Goal: Transaction & Acquisition: Purchase product/service

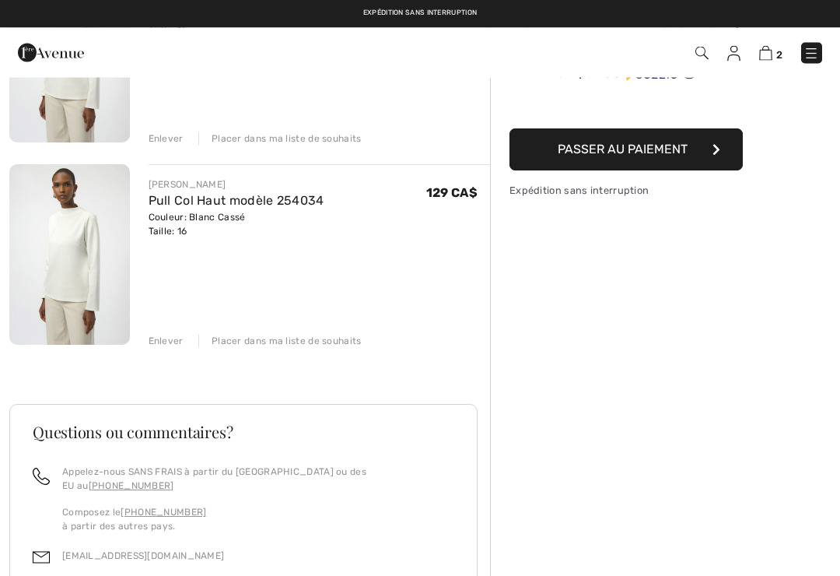
scroll to position [241, 0]
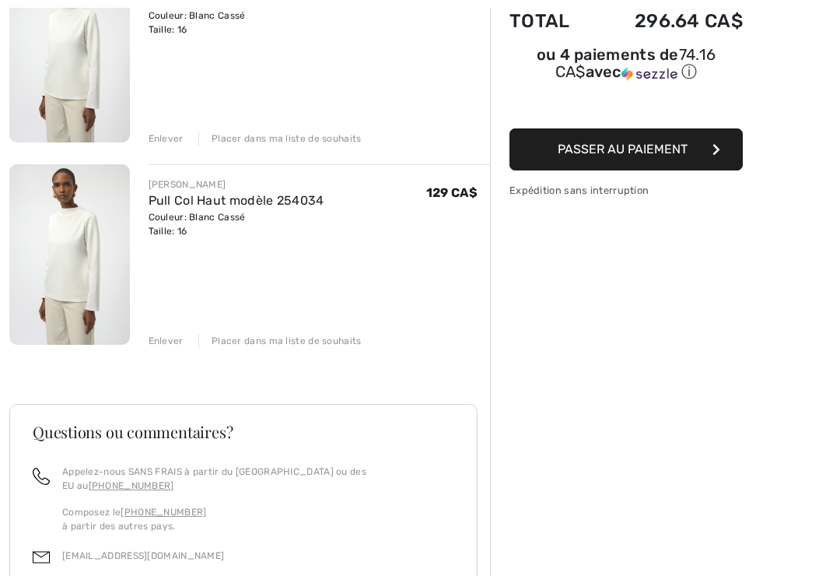
click at [155, 334] on div "Enlever" at bounding box center [166, 341] width 35 height 14
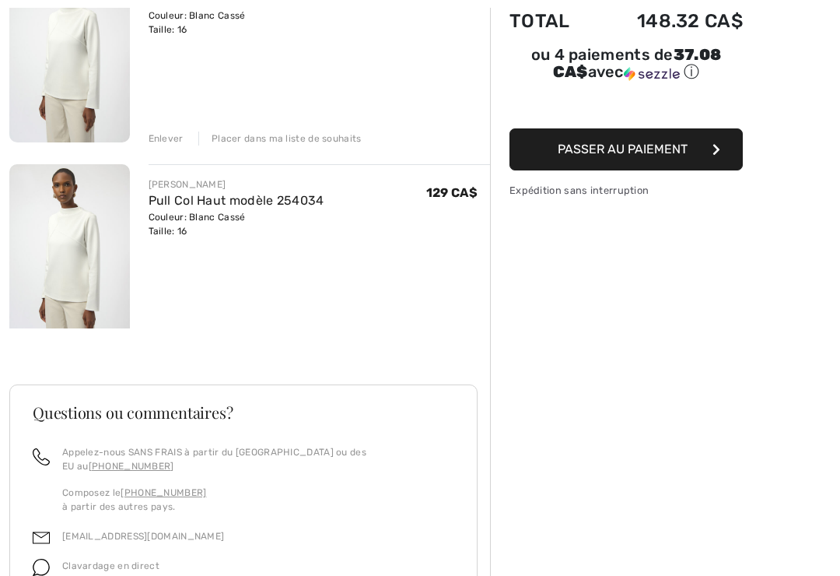
scroll to position [213, 0]
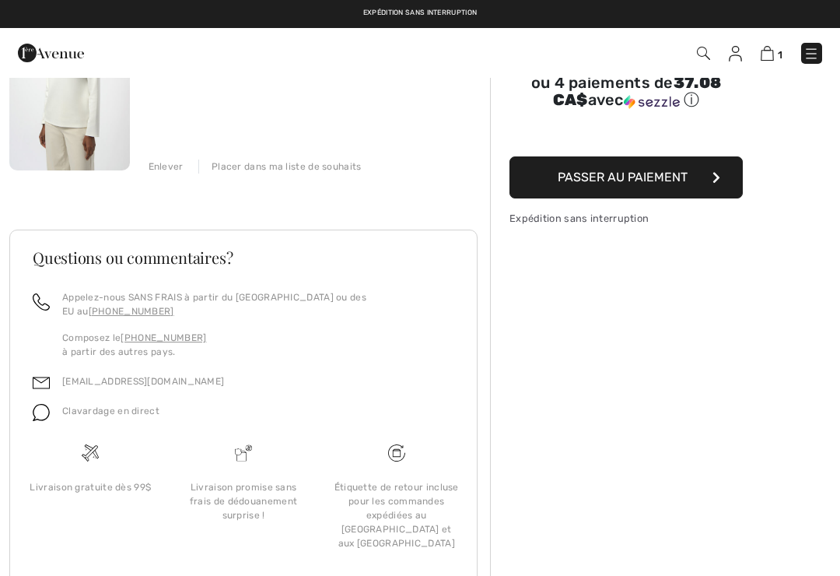
click at [536, 187] on button "Passer au paiement" at bounding box center [625, 177] width 233 height 42
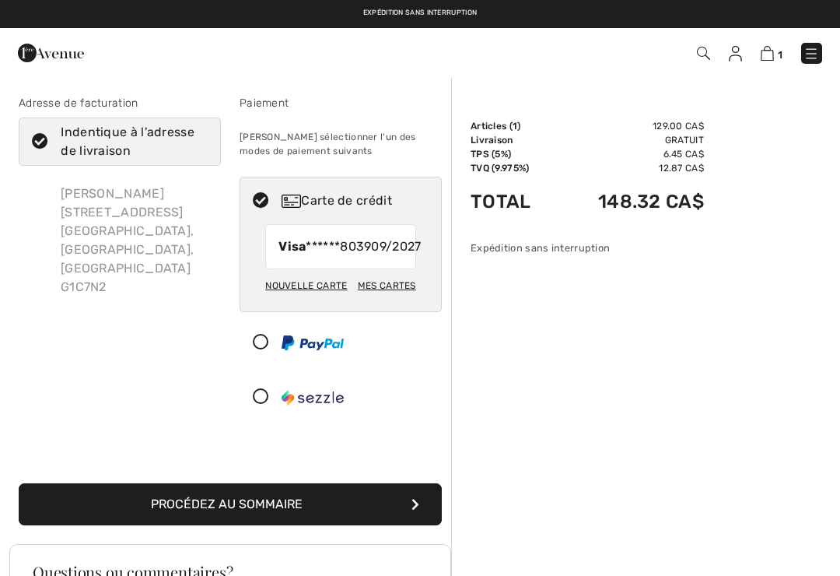
click at [254, 516] on button "Procédez au sommaire" at bounding box center [230, 504] width 423 height 42
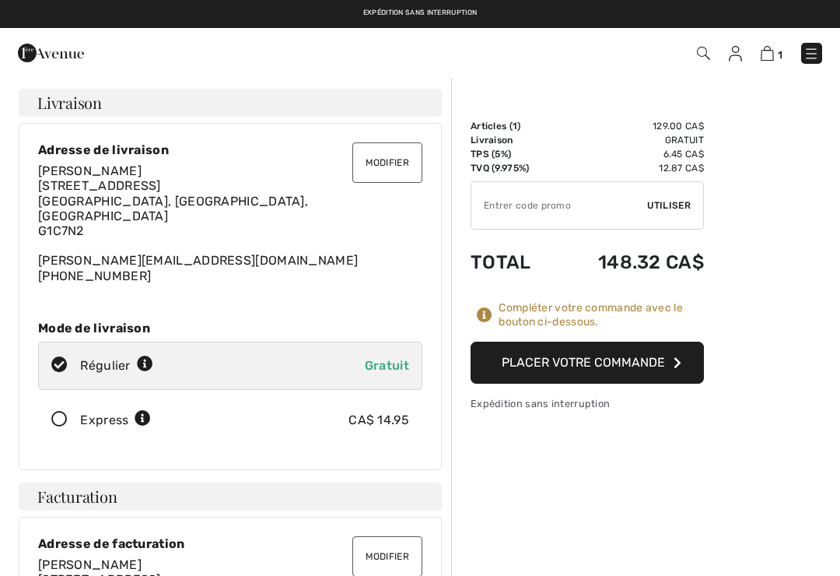
click at [495, 372] on button "Placer votre commande" at bounding box center [587, 362] width 233 height 42
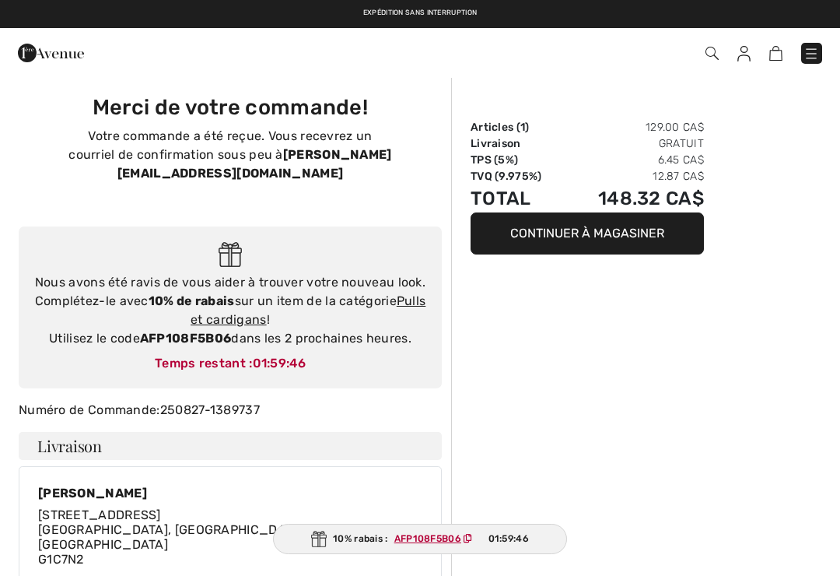
checkbox input "true"
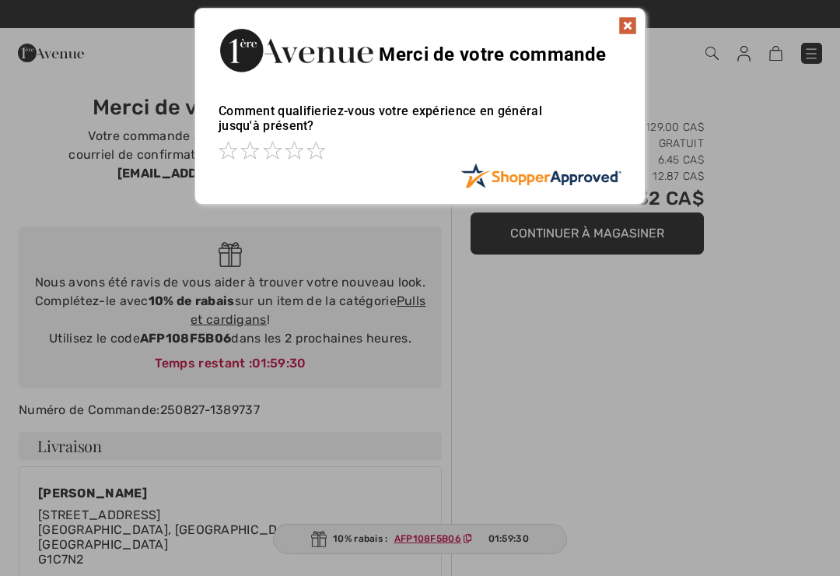
click at [625, 23] on img at bounding box center [627, 25] width 19 height 19
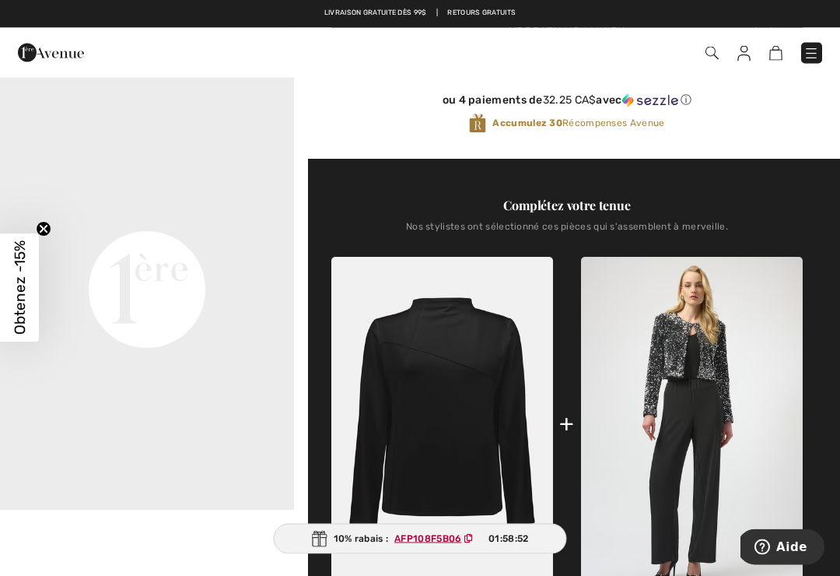
scroll to position [439, 0]
